Goal: Task Accomplishment & Management: Manage account settings

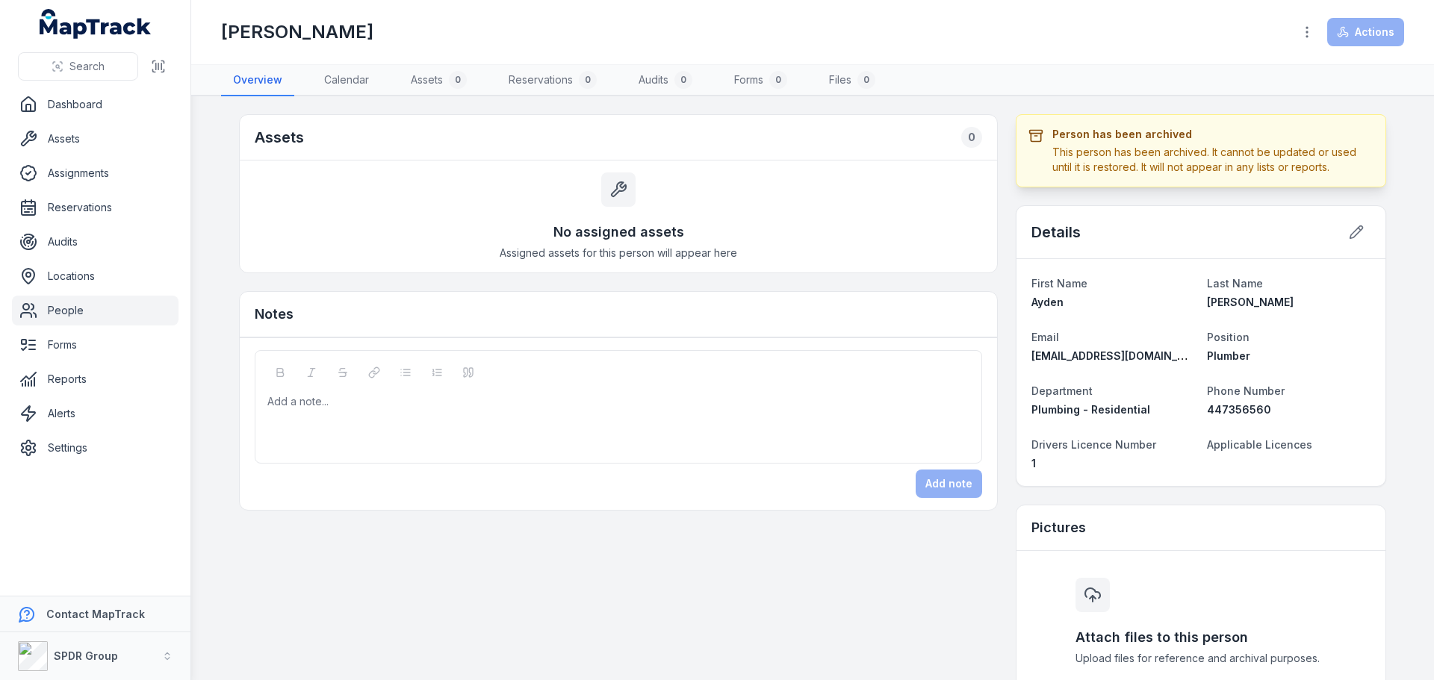
click at [64, 306] on link "People" at bounding box center [95, 311] width 167 height 30
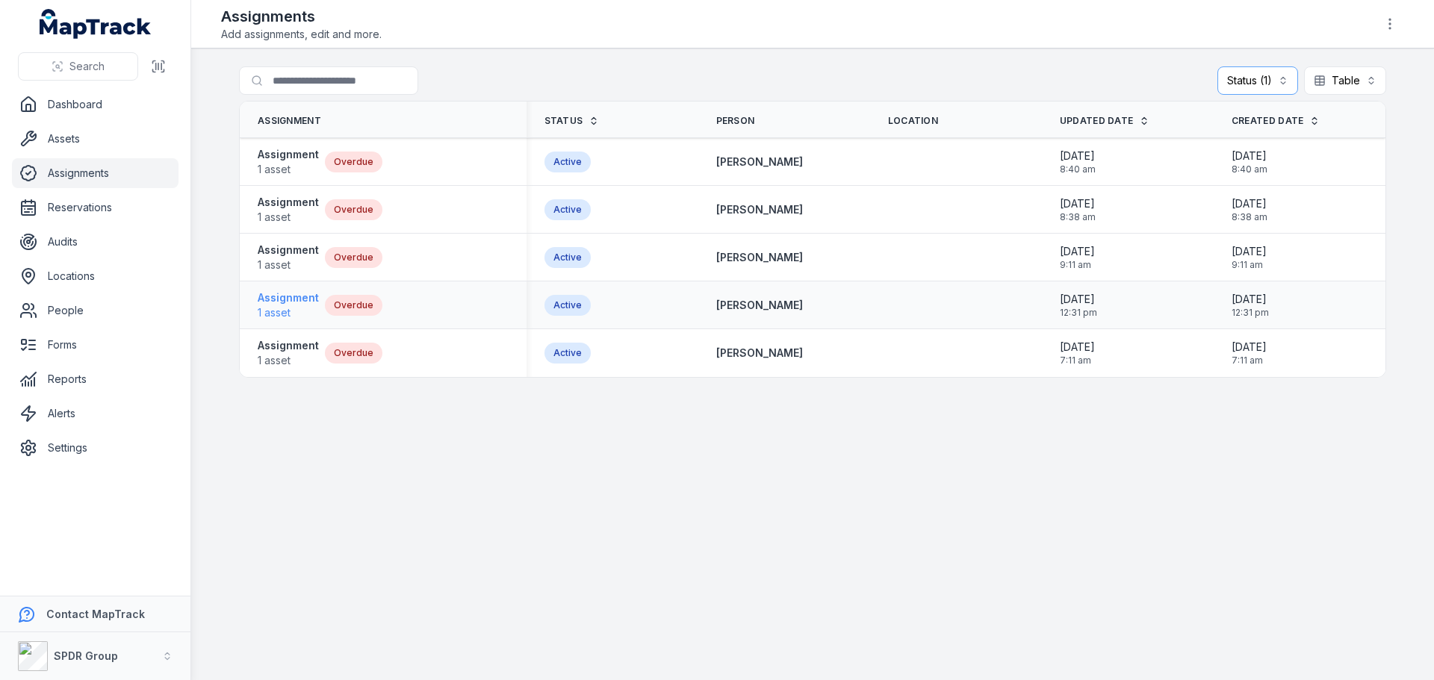
click at [275, 296] on strong "Assignment" at bounding box center [288, 297] width 61 height 15
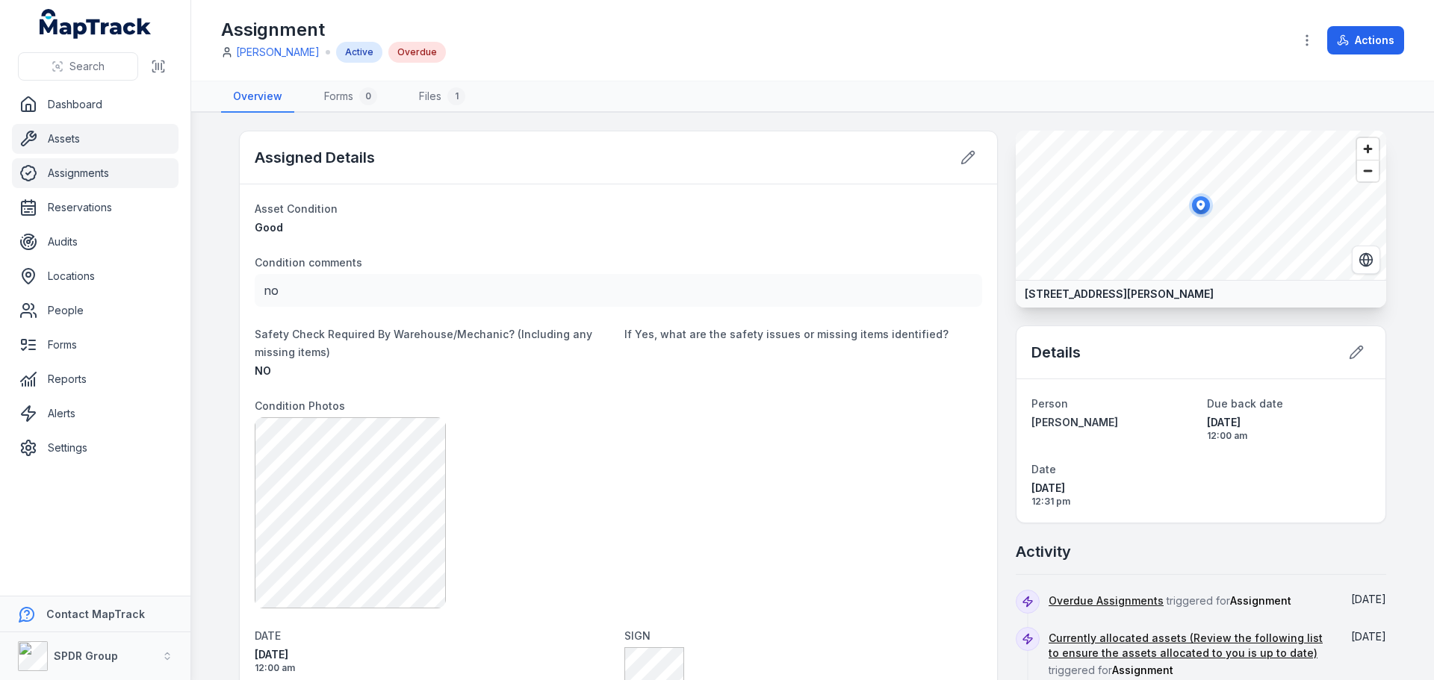
click at [66, 142] on link "Assets" at bounding box center [95, 139] width 167 height 30
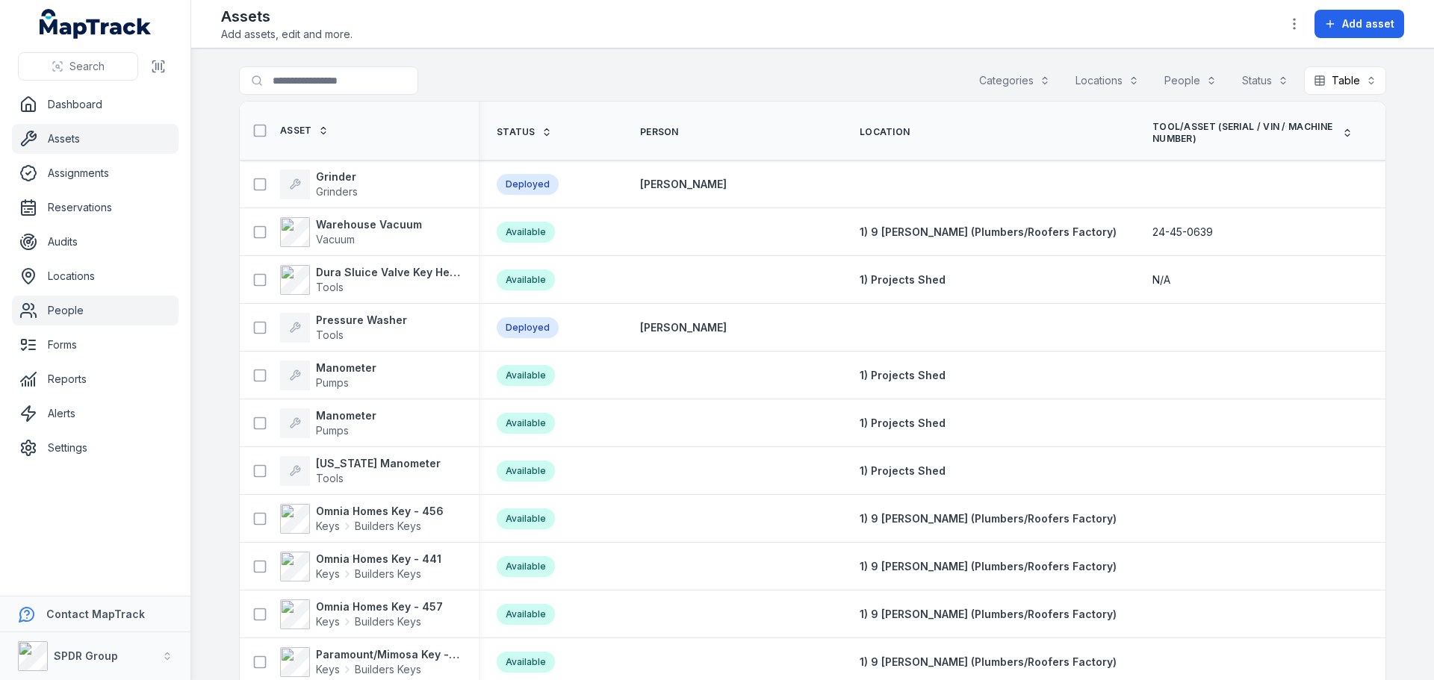
click at [65, 305] on link "People" at bounding box center [95, 311] width 167 height 30
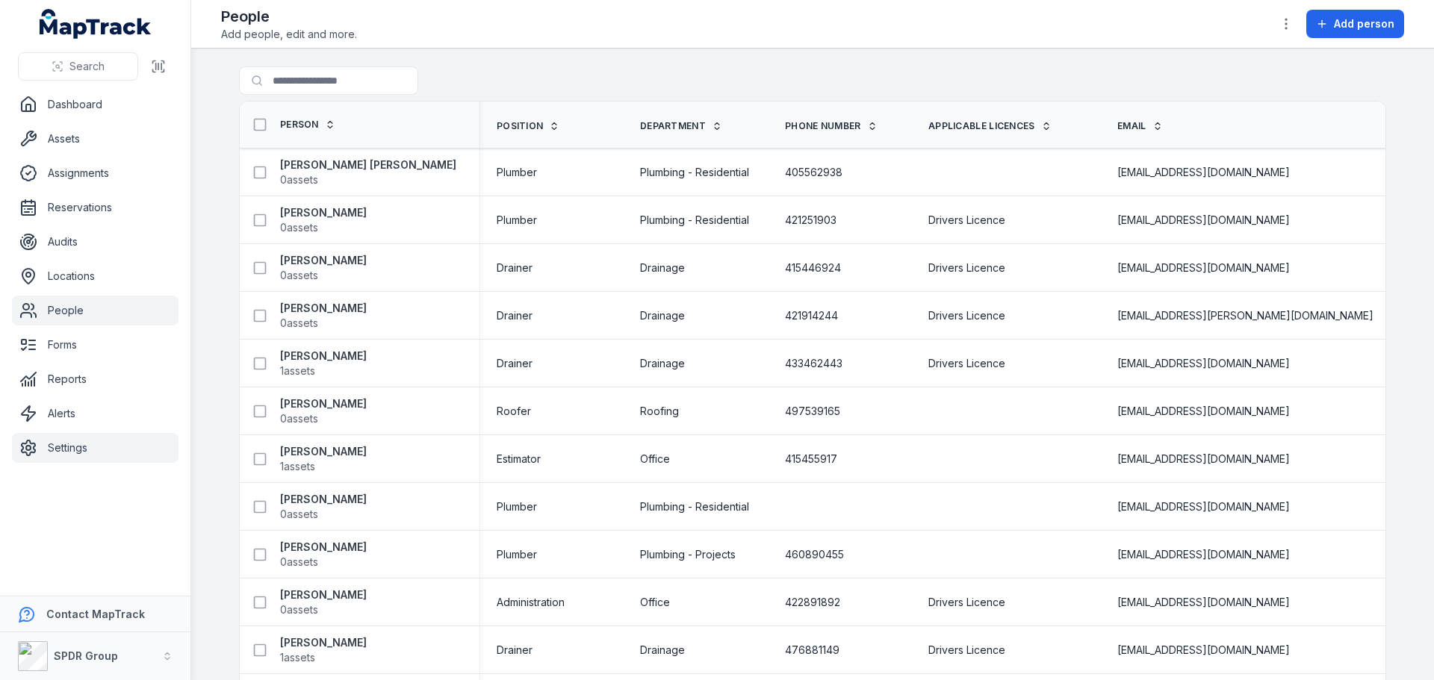
click at [55, 447] on link "Settings" at bounding box center [95, 448] width 167 height 30
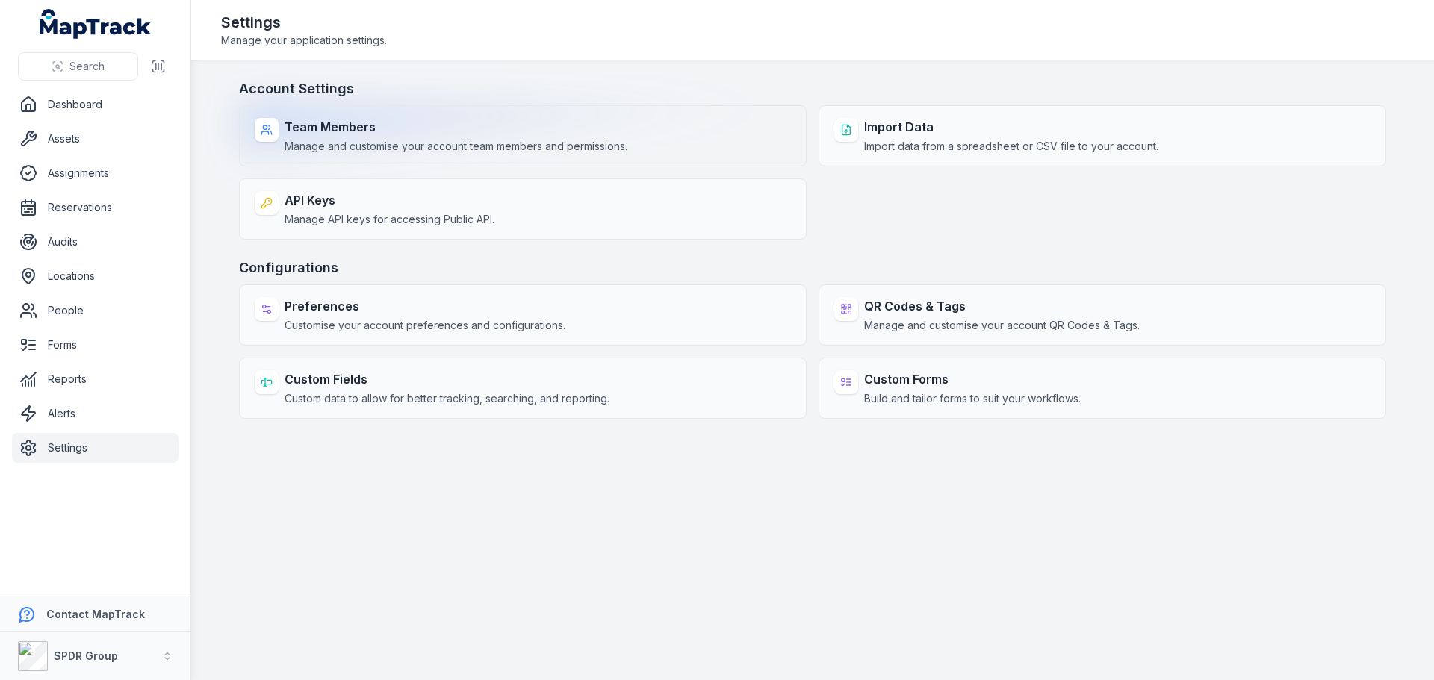
click at [326, 125] on strong "Team Members" at bounding box center [455, 127] width 343 height 18
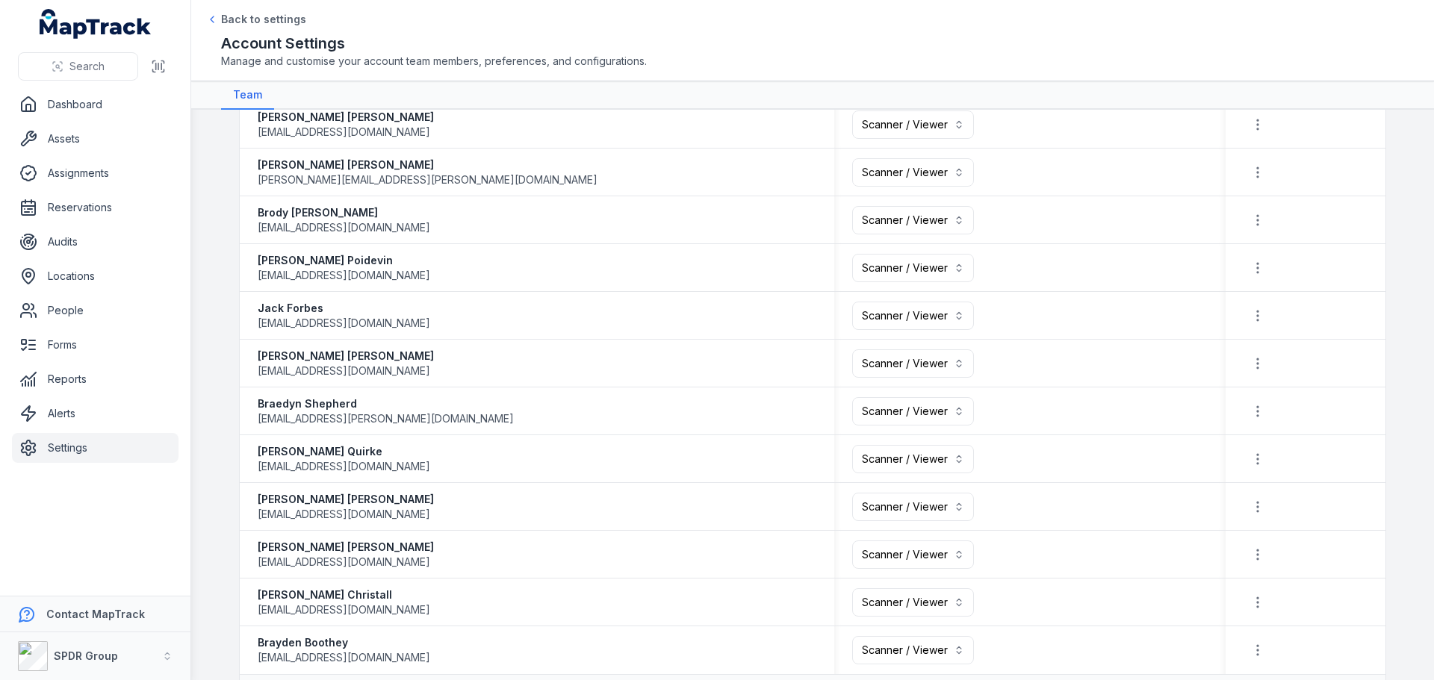
scroll to position [1915, 0]
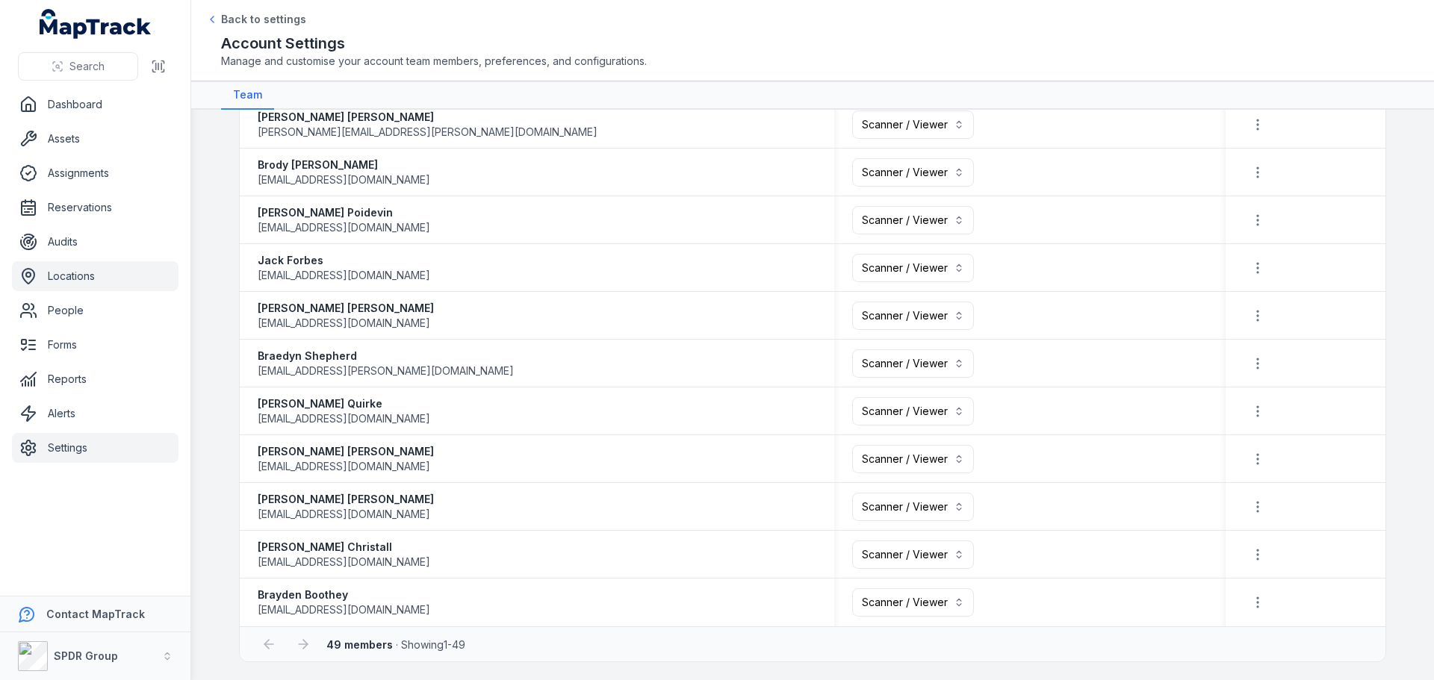
drag, startPoint x: 54, startPoint y: 310, endPoint x: 84, endPoint y: 290, distance: 35.6
click at [54, 310] on link "People" at bounding box center [95, 311] width 167 height 30
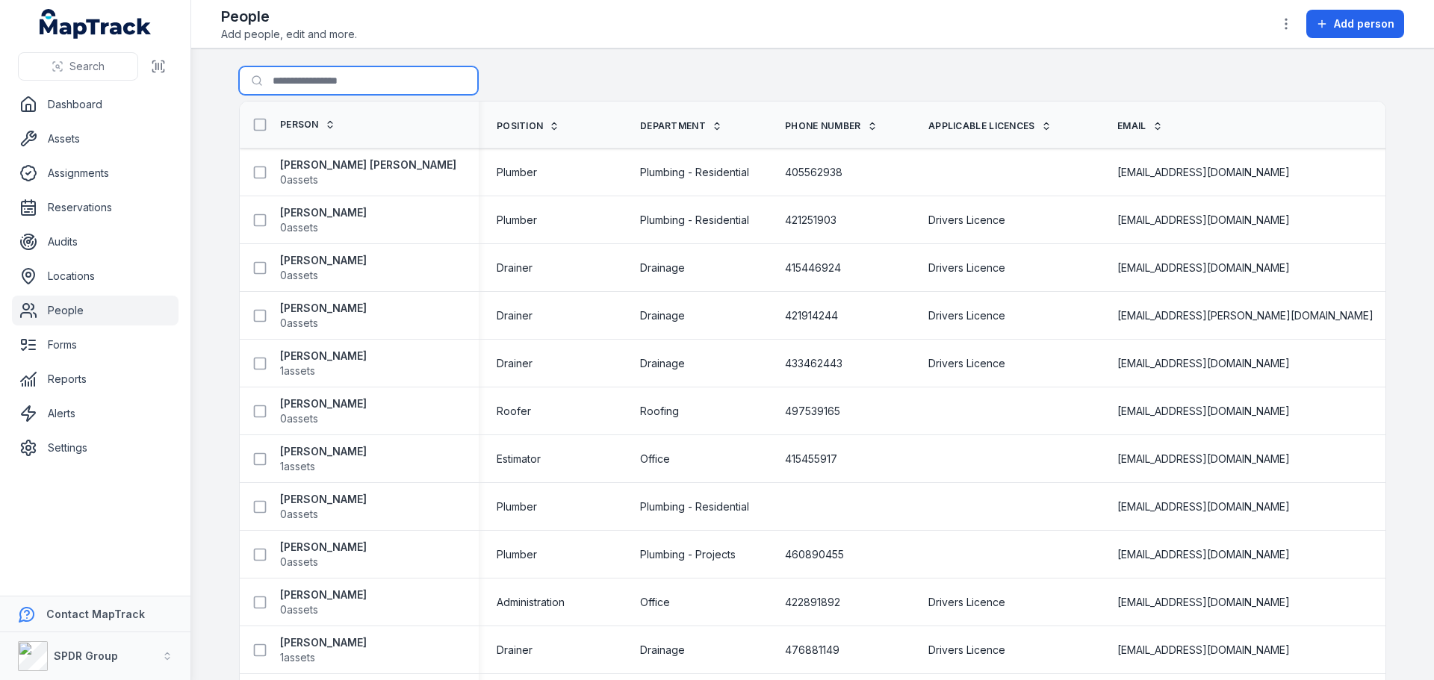
click at [309, 69] on input "Search for people" at bounding box center [358, 80] width 239 height 28
type input "******"
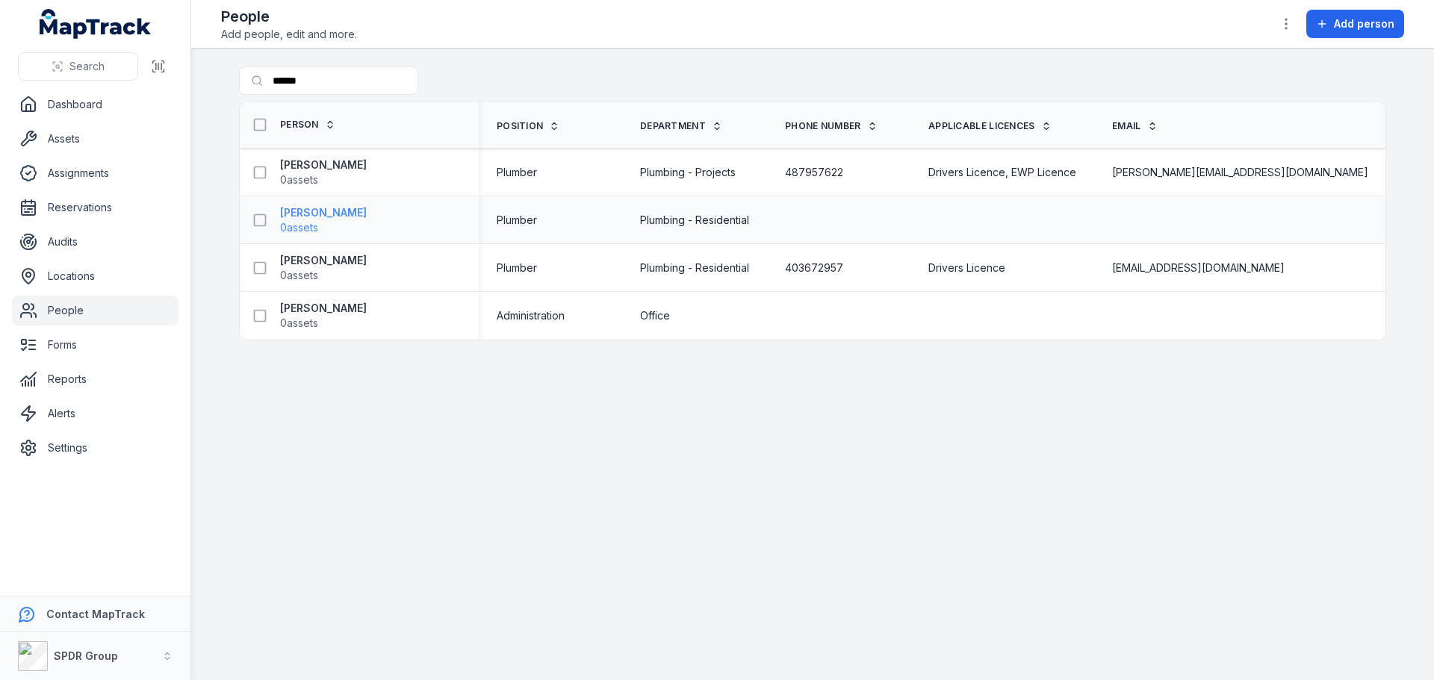
click at [318, 216] on strong "[PERSON_NAME]" at bounding box center [323, 212] width 87 height 15
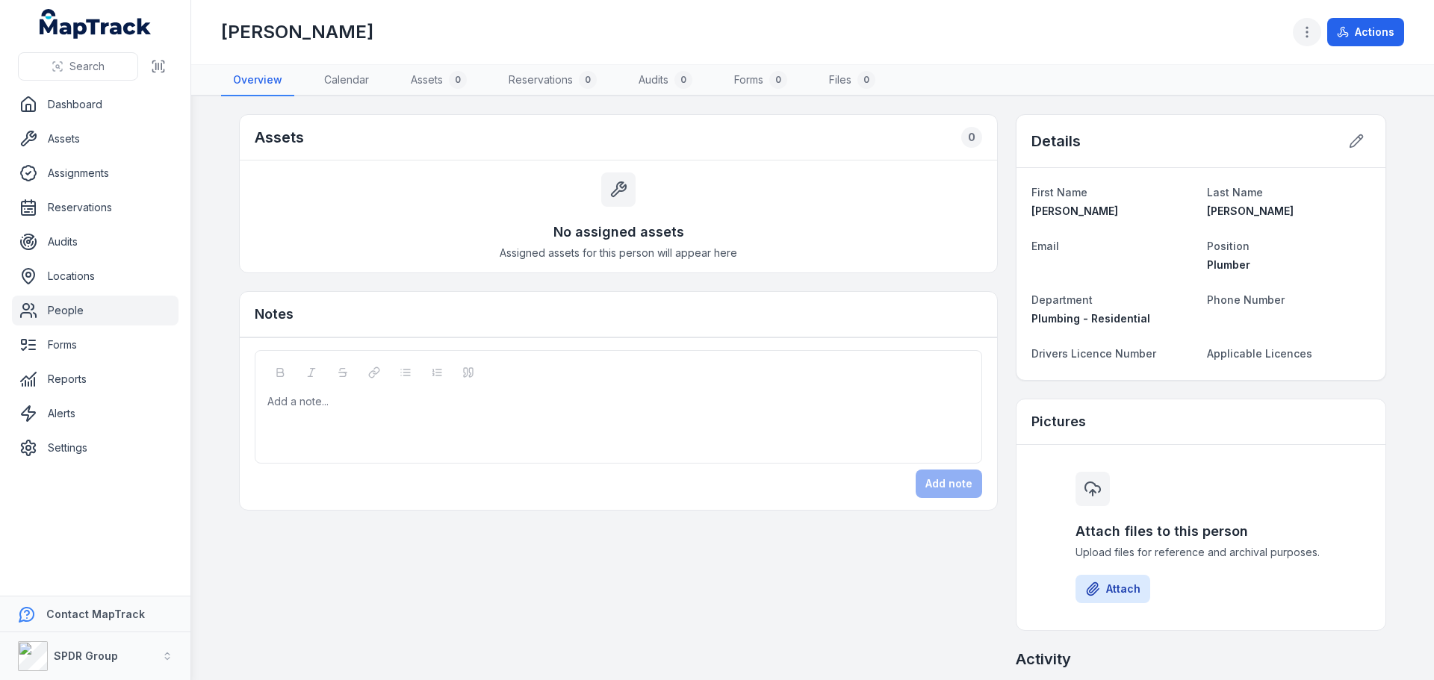
click at [1312, 37] on icon "button" at bounding box center [1306, 32] width 15 height 15
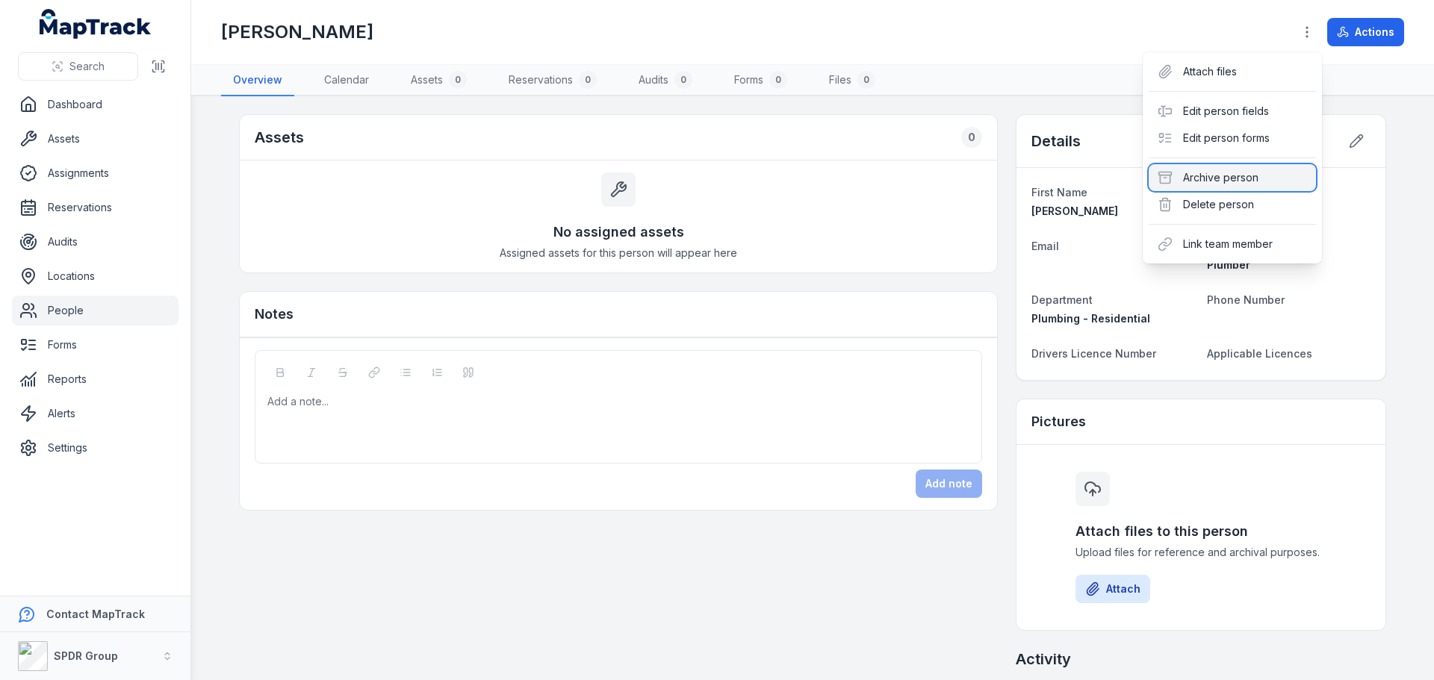
click at [1207, 179] on div "Archive person" at bounding box center [1231, 177] width 167 height 27
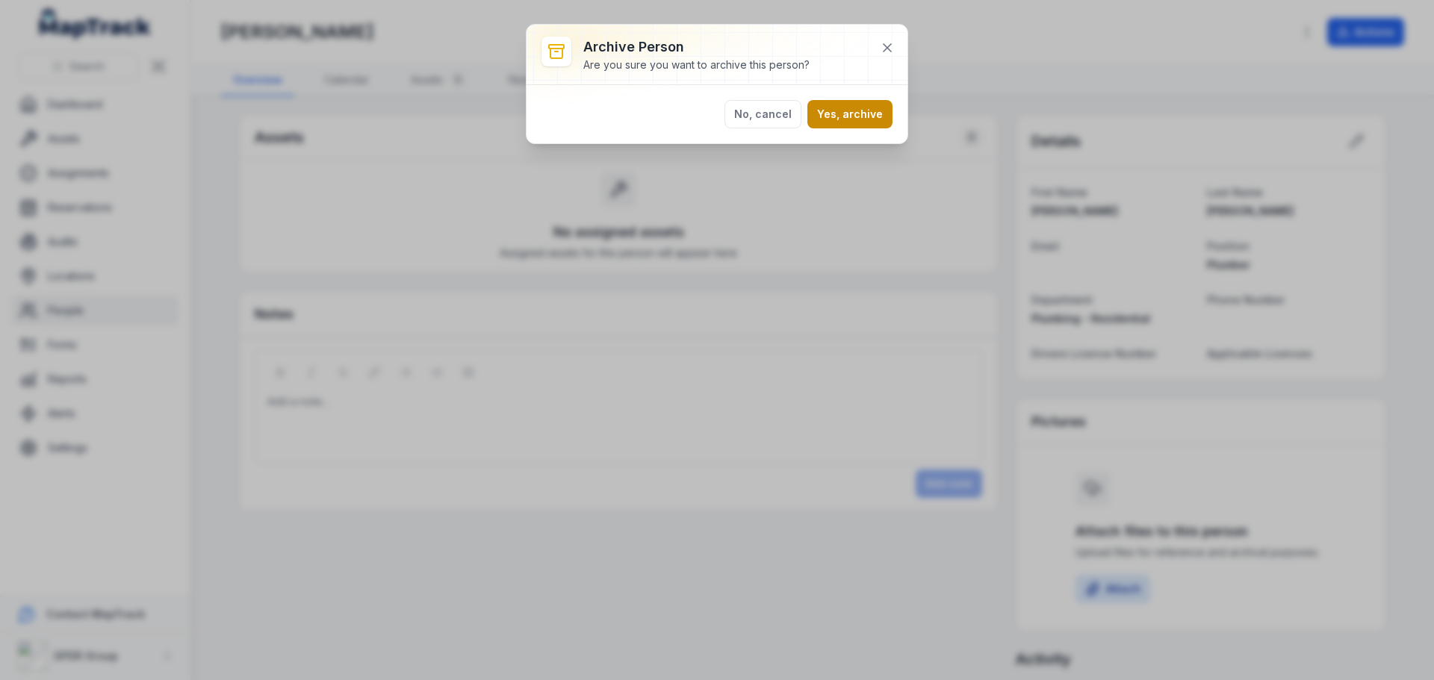
click at [868, 106] on button "Yes, archive" at bounding box center [849, 114] width 85 height 28
